Goal: Information Seeking & Learning: Learn about a topic

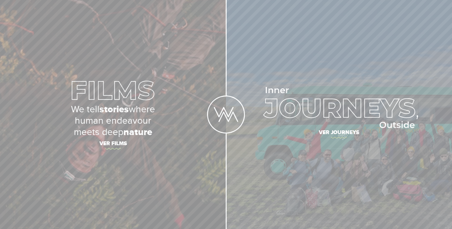
click at [340, 134] on span "Ver journeys" at bounding box center [339, 133] width 221 height 13
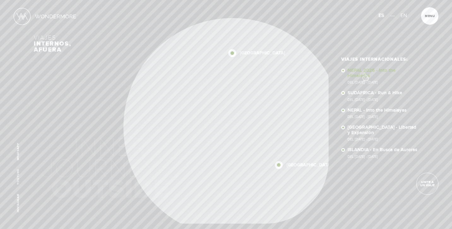
click at [365, 74] on link "NEPAL 2026 - Into the Himalayas Del 11 - 23 NOV 2026" at bounding box center [383, 76] width 70 height 16
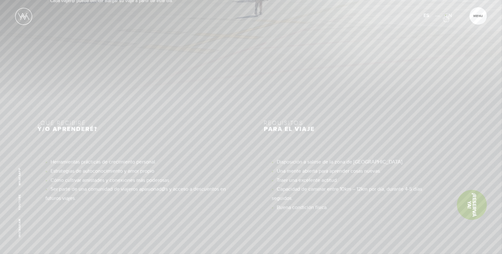
scroll to position [2849, 0]
